Goal: Navigation & Orientation: Understand site structure

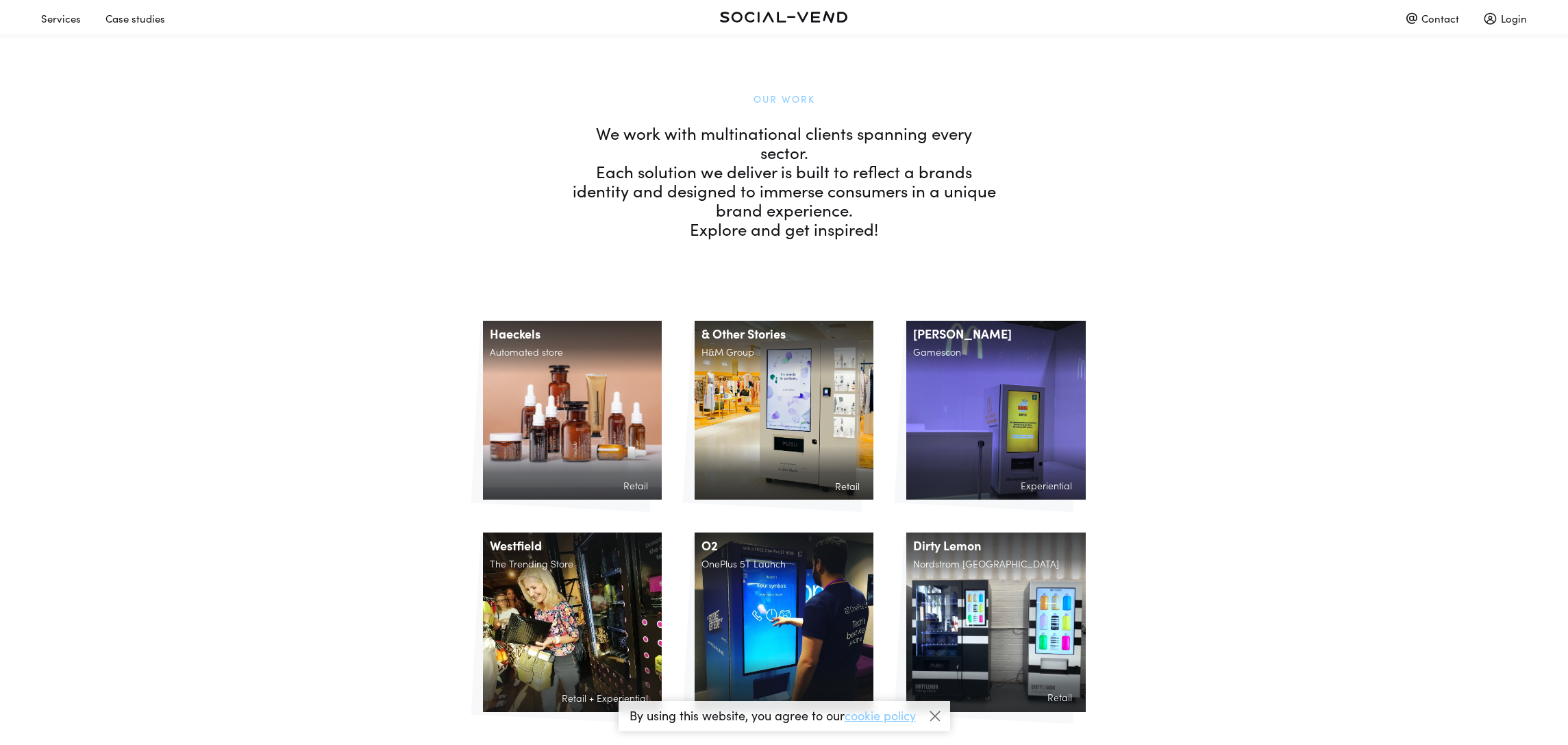
click at [152, 28] on div "Case studies" at bounding box center [135, 18] width 60 height 24
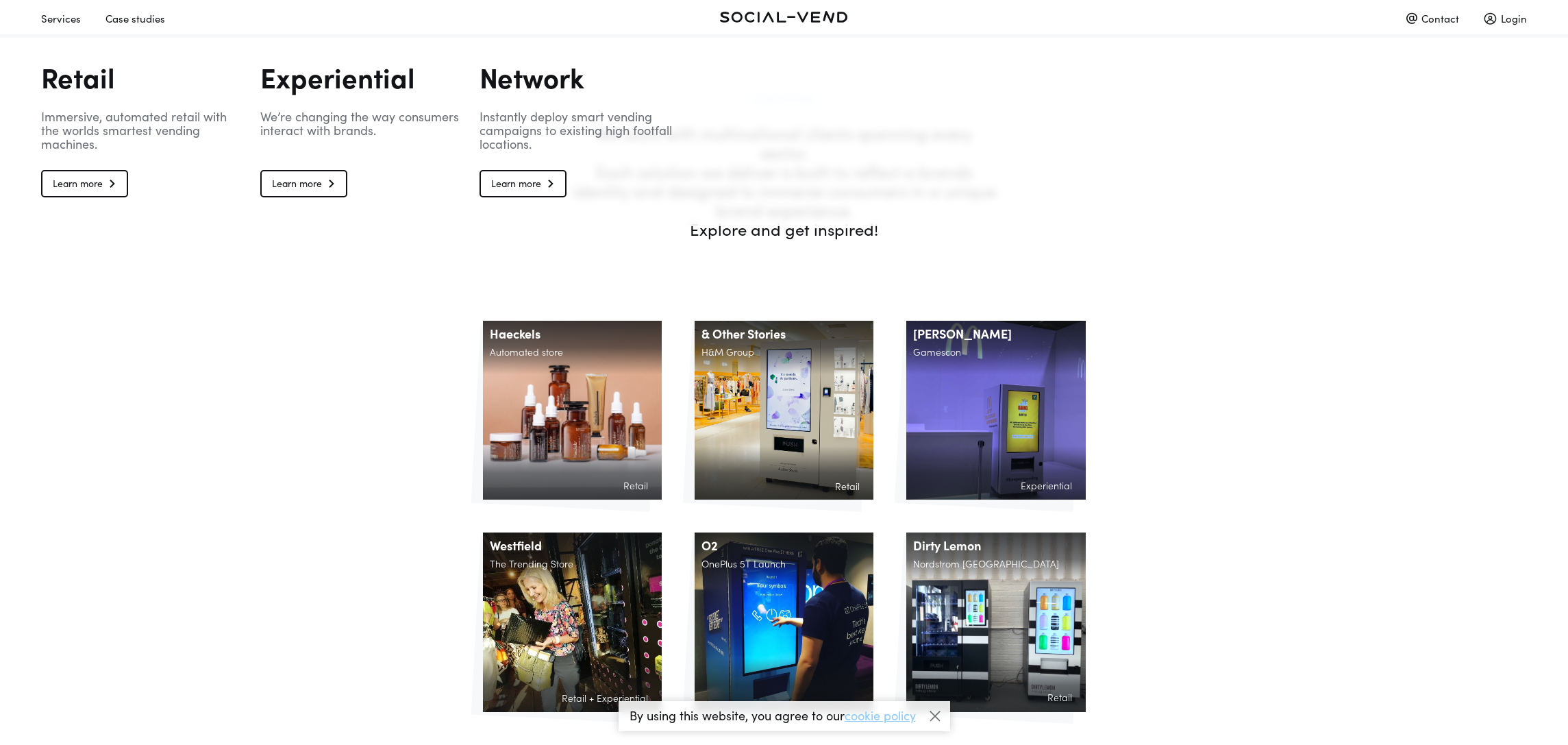
click at [51, 14] on div "Services" at bounding box center [61, 18] width 40 height 24
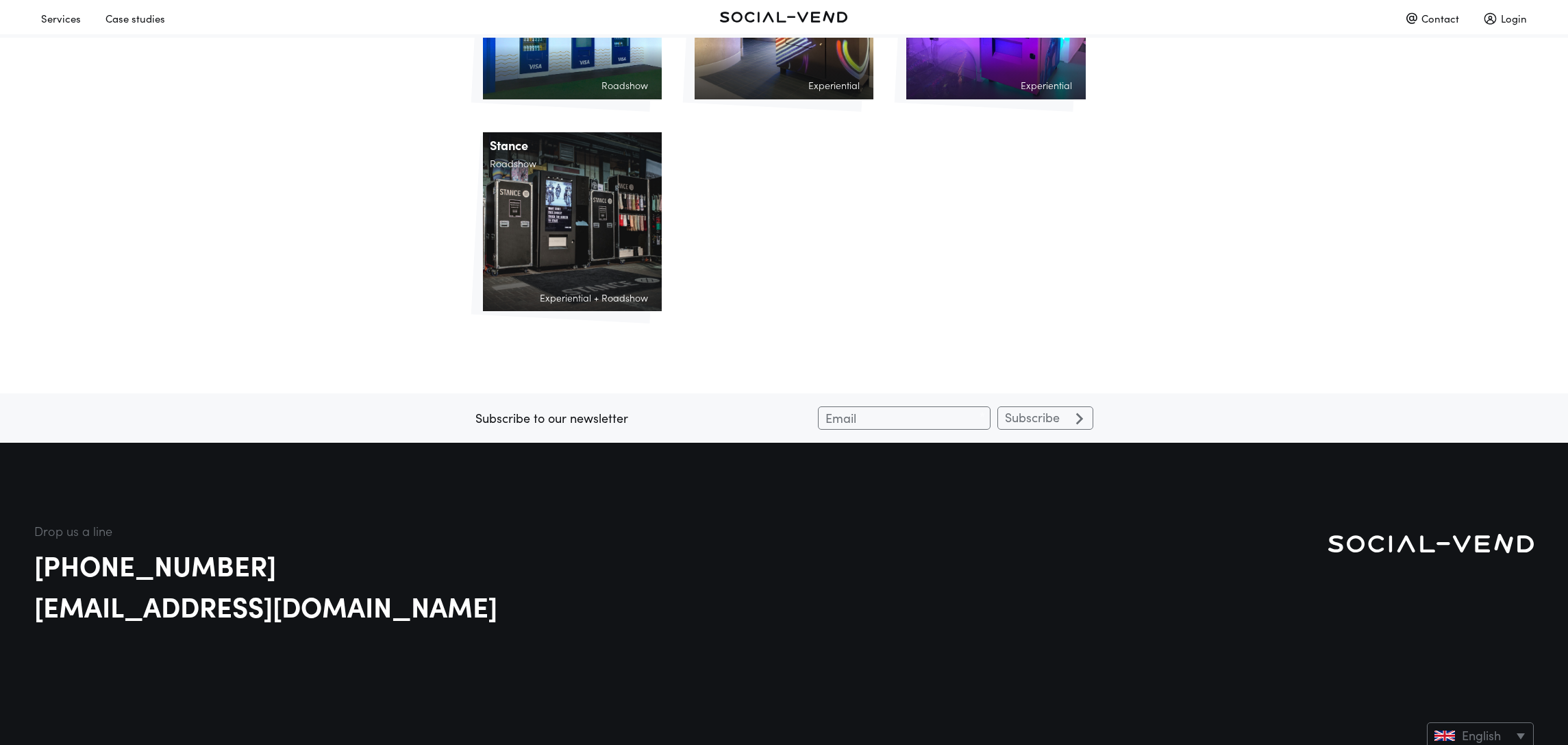
scroll to position [1666, 0]
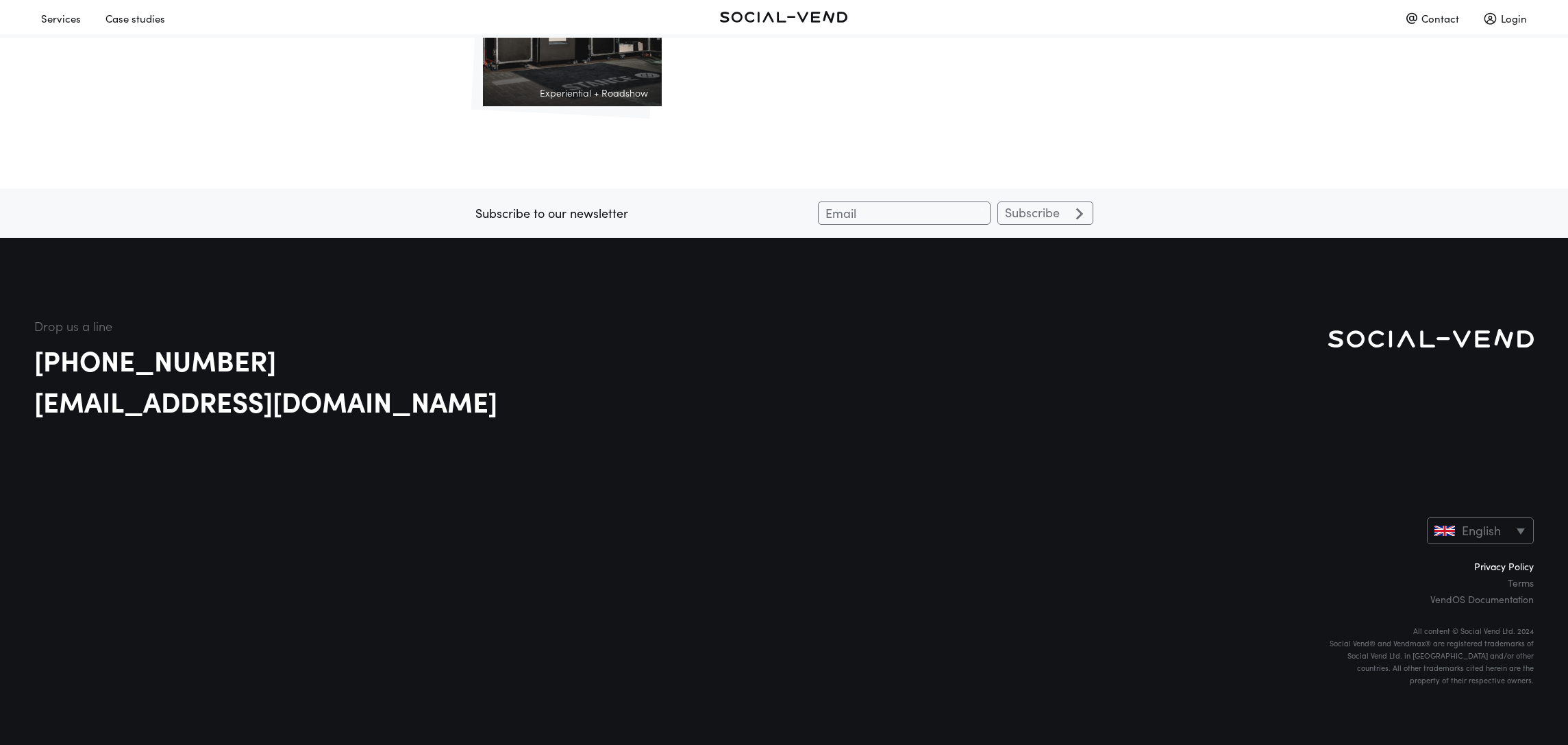
click at [1521, 562] on link "Privacy Policy" at bounding box center [1431, 566] width 206 height 10
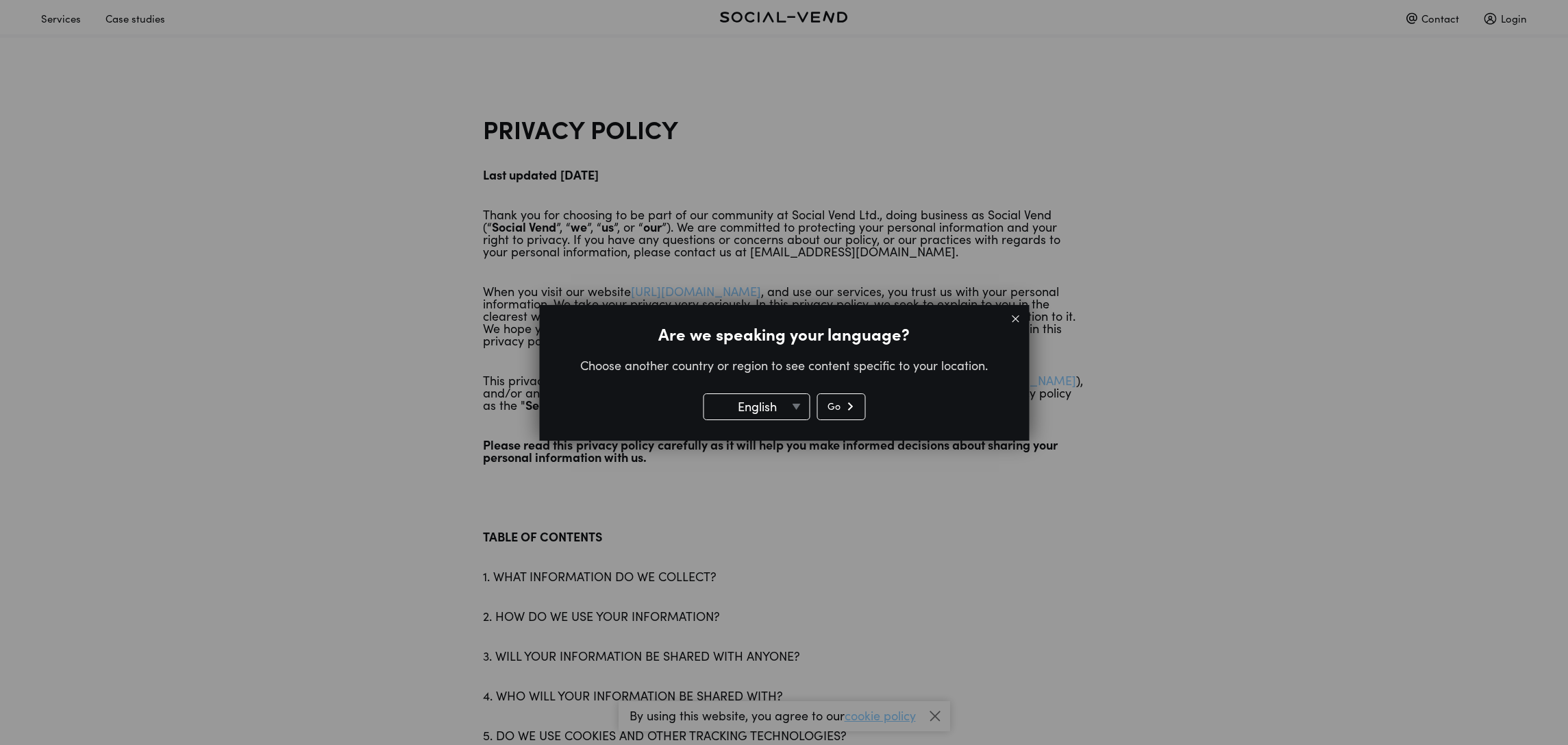
click at [1021, 320] on div at bounding box center [1015, 318] width 13 height 14
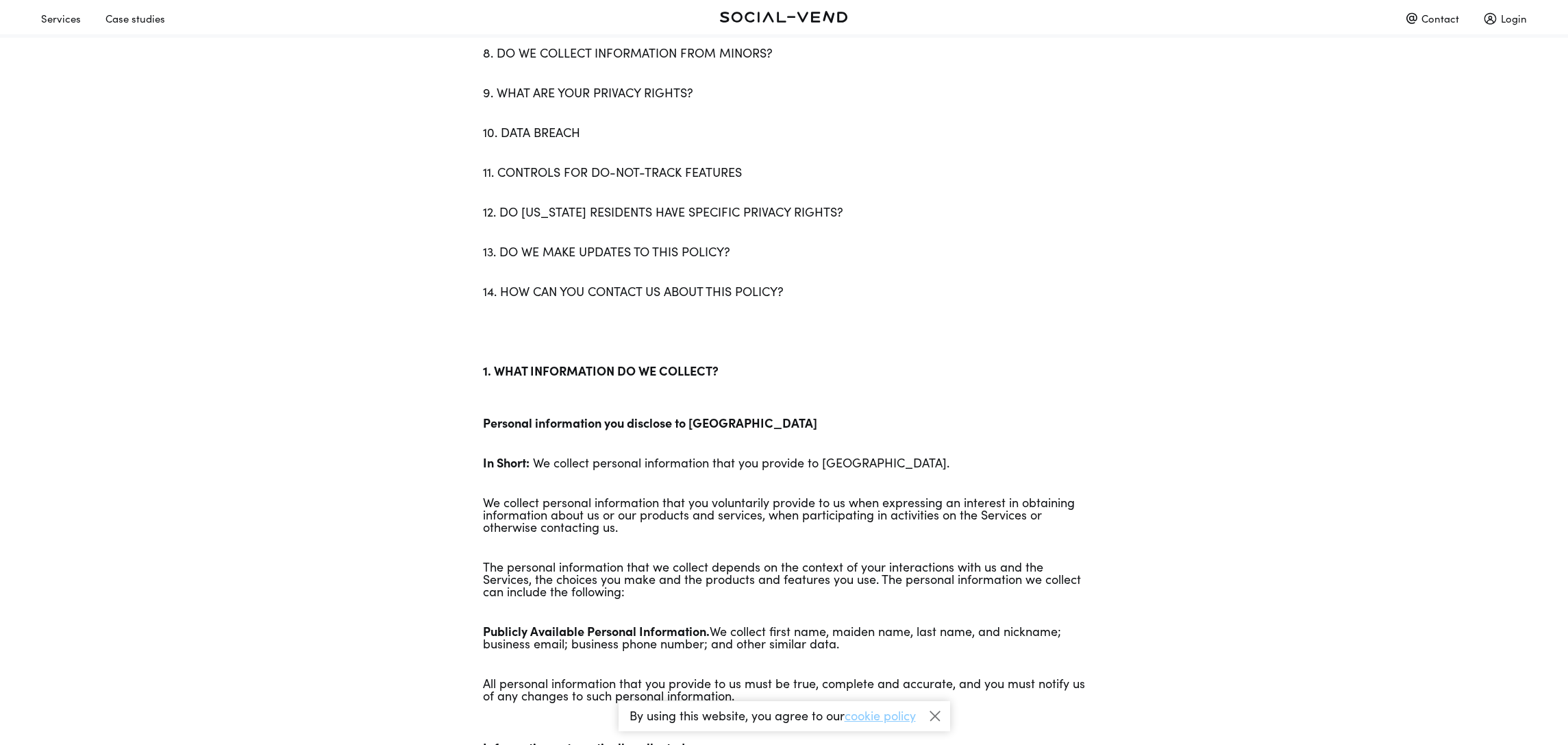
scroll to position [795, 0]
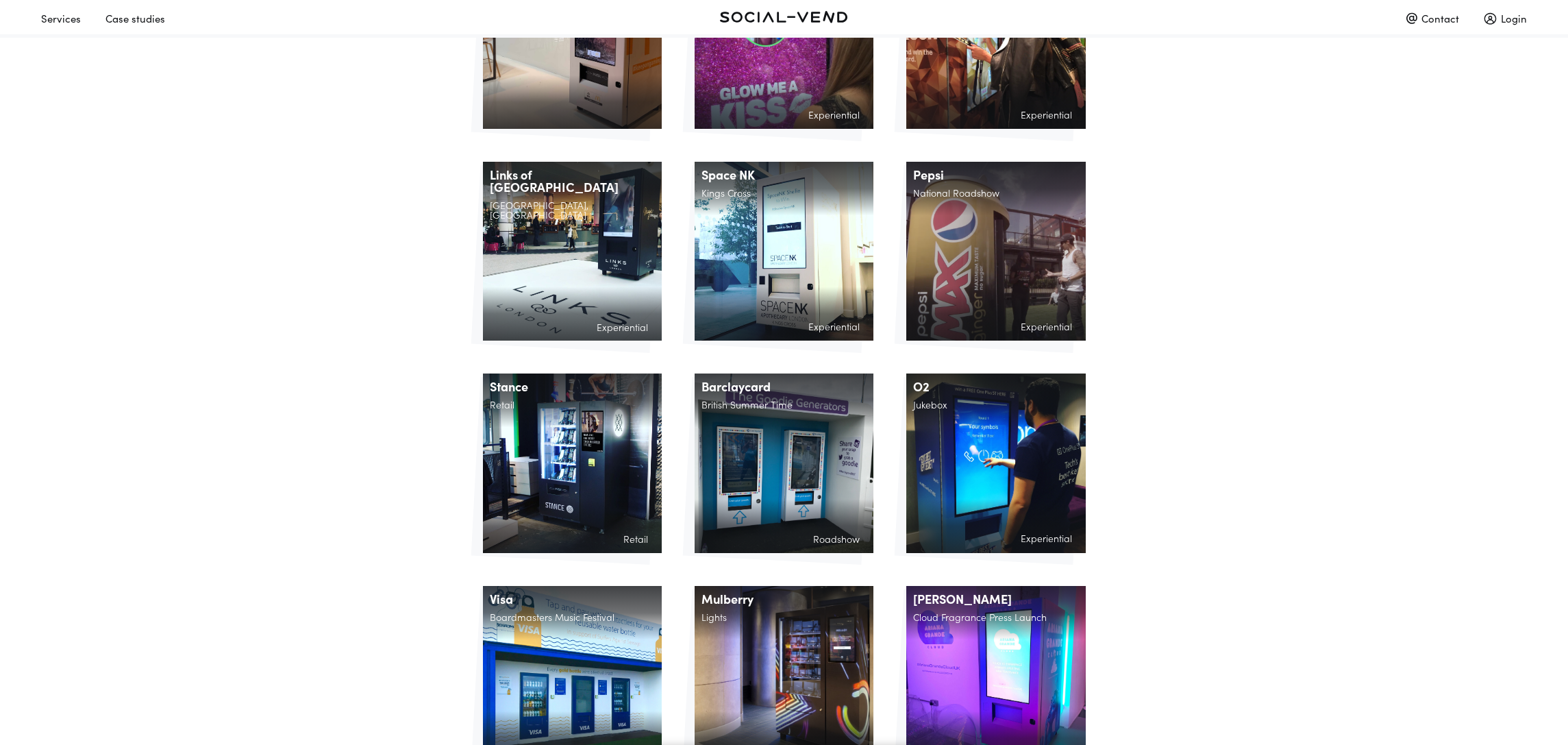
scroll to position [1666, 0]
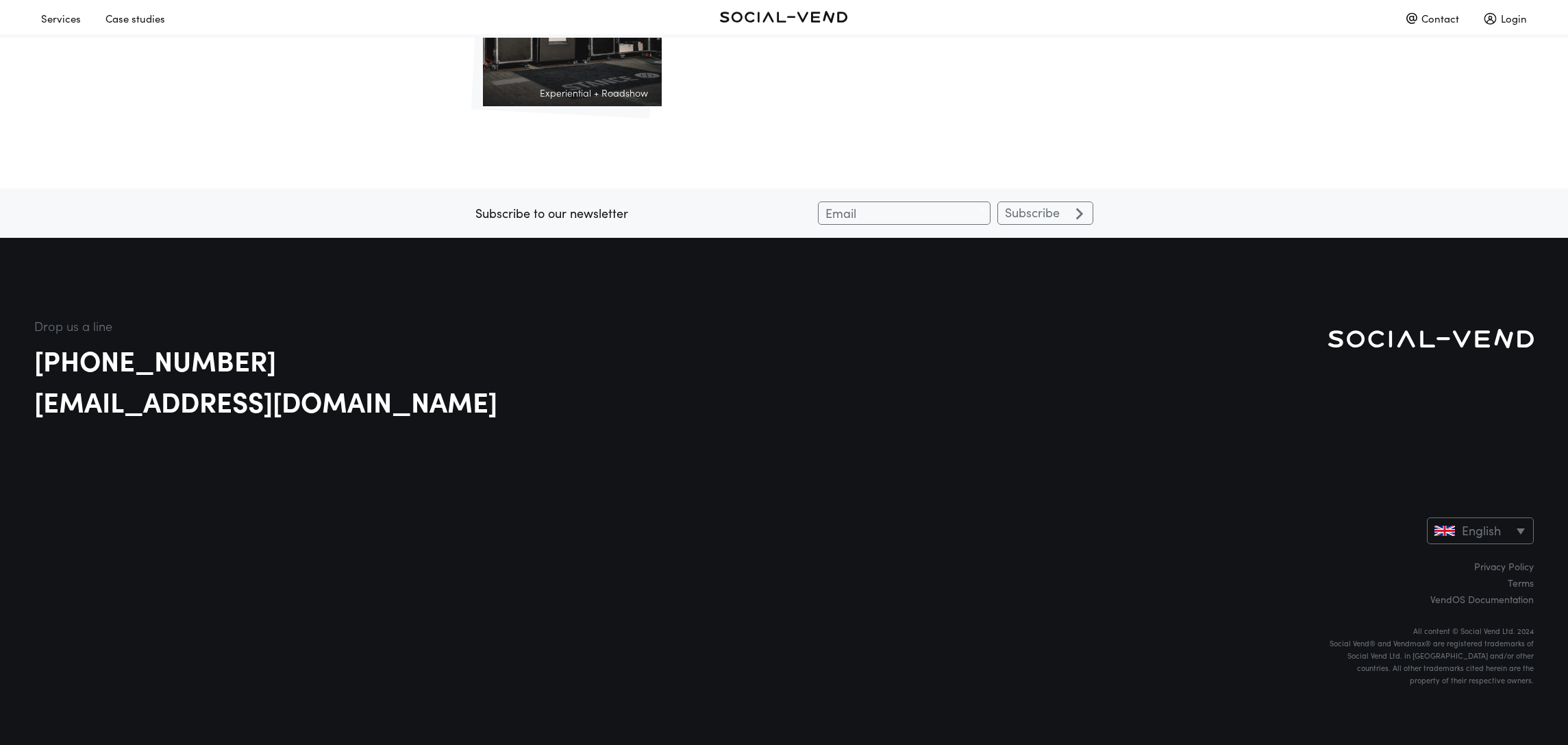
click at [1396, 329] on img at bounding box center [1431, 338] width 206 height 20
click at [1532, 577] on link "Terms" at bounding box center [1431, 582] width 206 height 10
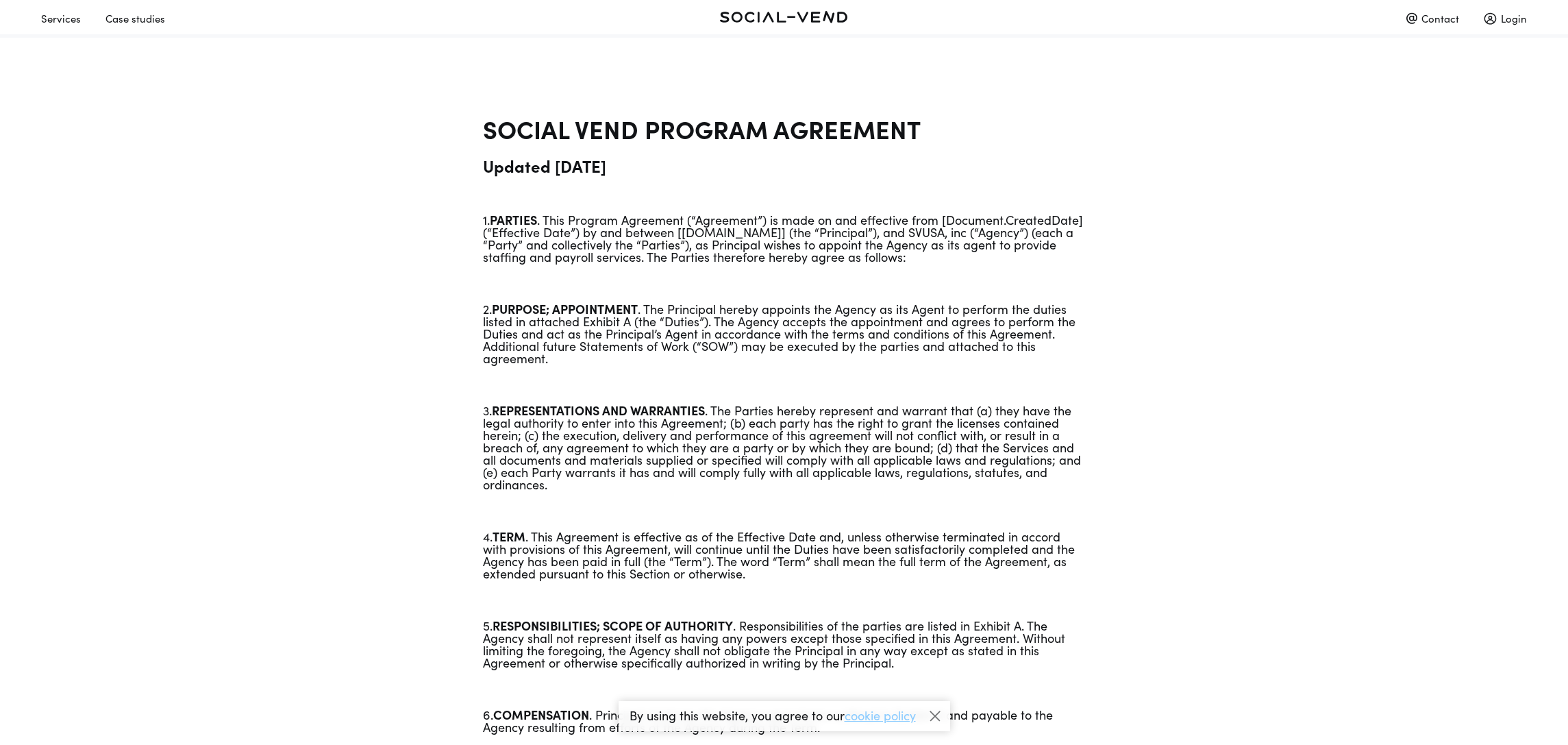
click at [811, 7] on link at bounding box center [784, 17] width 495 height 24
